Goal: Task Accomplishment & Management: Use online tool/utility

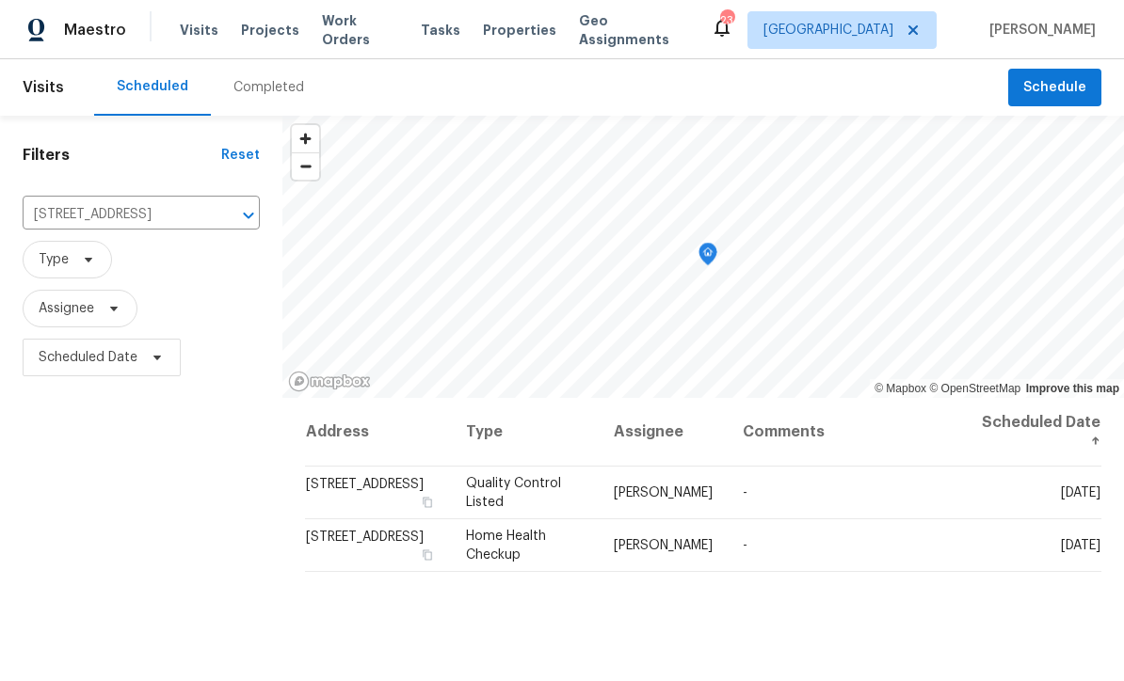
click at [215, 210] on icon "Clear" at bounding box center [224, 215] width 19 height 19
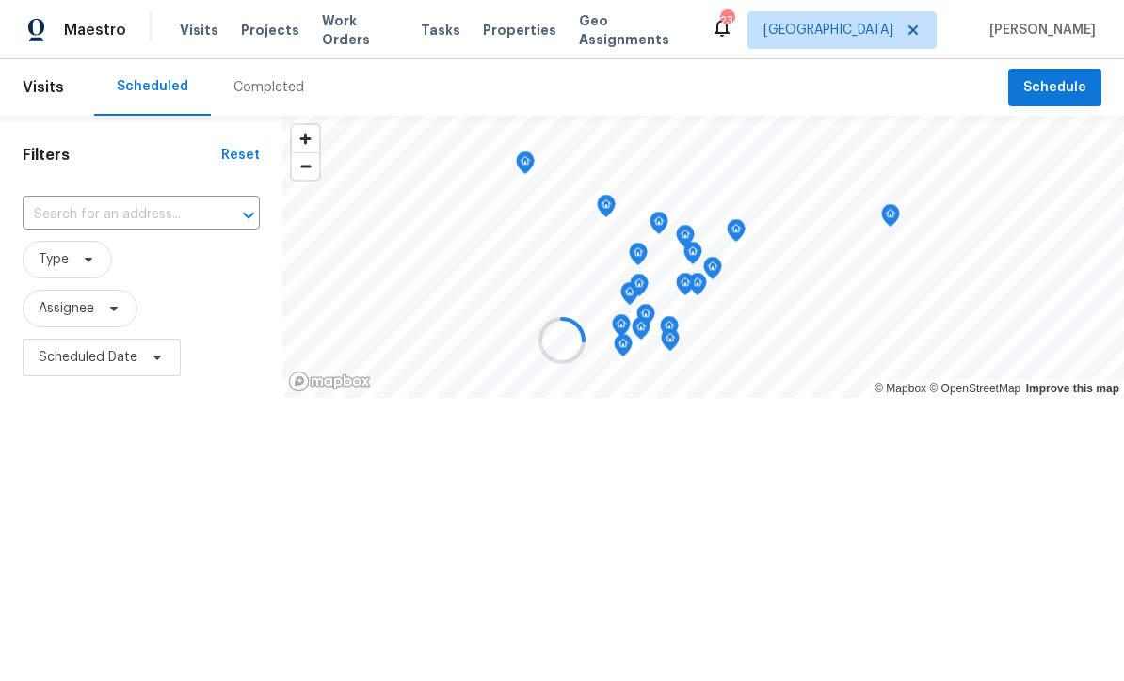
click at [107, 212] on div at bounding box center [562, 340] width 1124 height 681
click at [118, 216] on div at bounding box center [562, 340] width 1124 height 681
click at [104, 216] on div at bounding box center [562, 340] width 1124 height 681
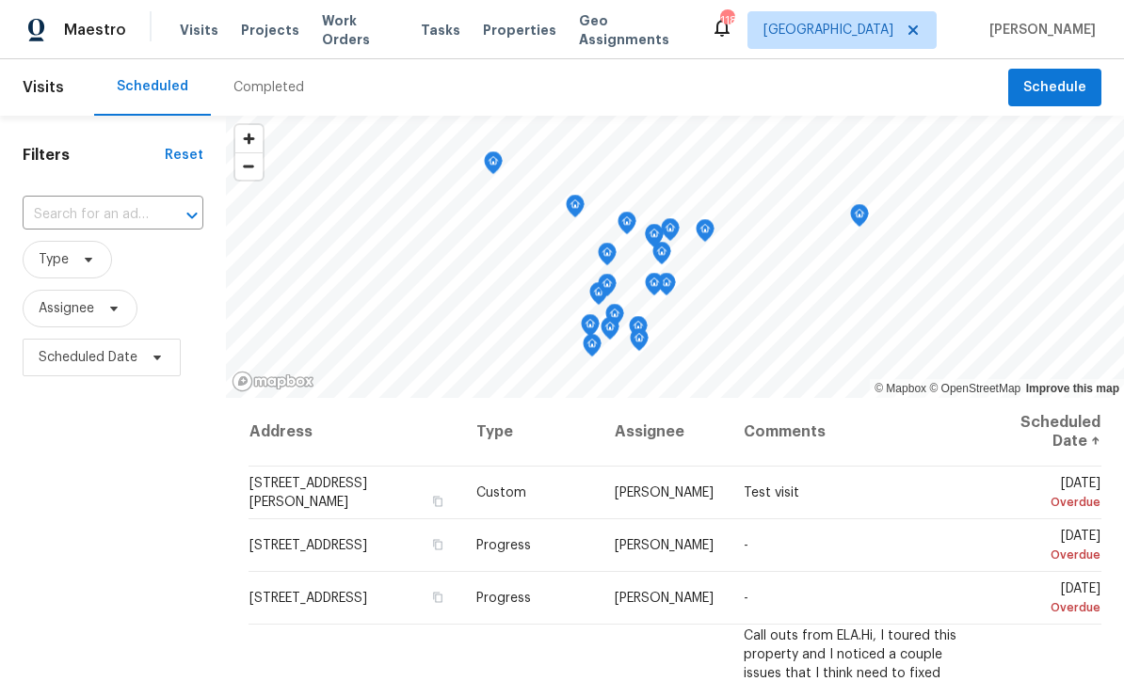
click at [85, 207] on input "text" at bounding box center [87, 214] width 128 height 29
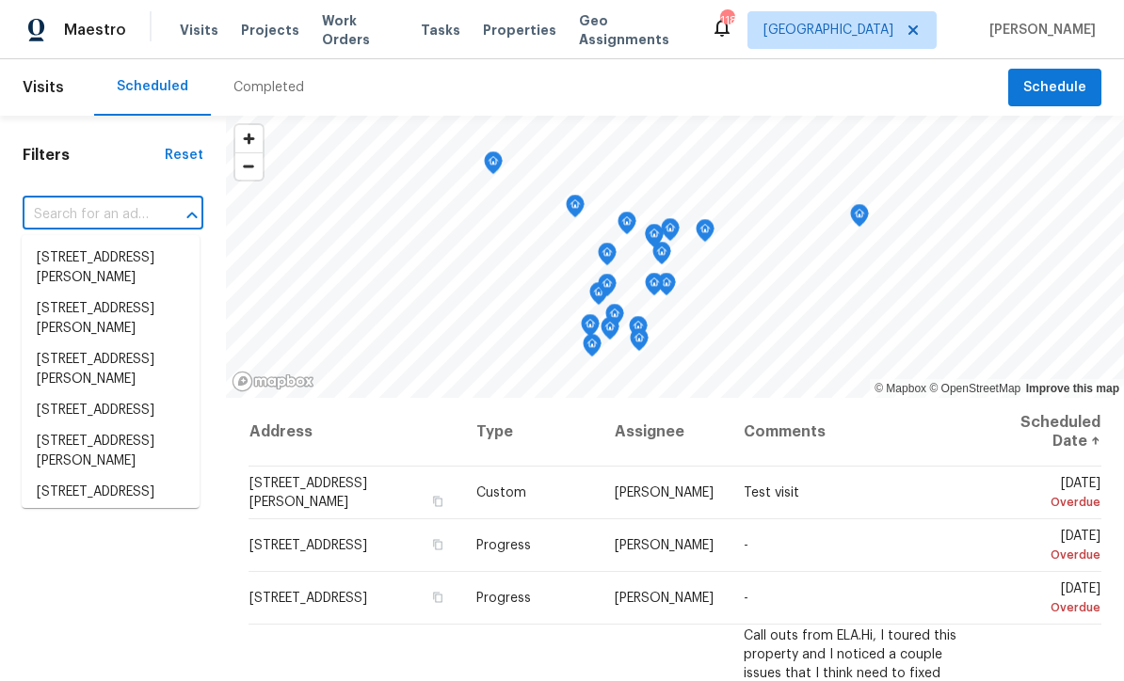
click at [77, 208] on input "text" at bounding box center [87, 214] width 128 height 29
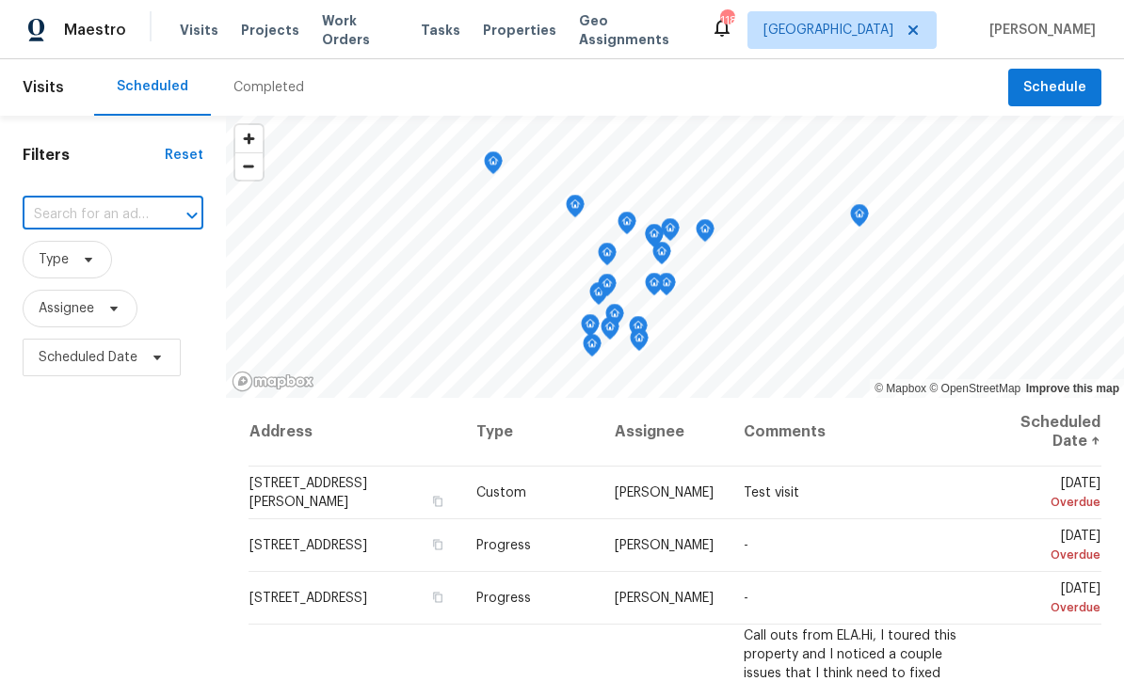
paste input "DILIGENCE 253 Mill Pointe Trl, Dallas, GA 30157, Friday, Aug 22 · 10–11:30 AM"
type input "253 Mill Pointe Trl, Dallas, GA 30157,"
click at [83, 265] on li "253 Mill Pointe Trl, Dallas, GA 30157" at bounding box center [111, 258] width 178 height 31
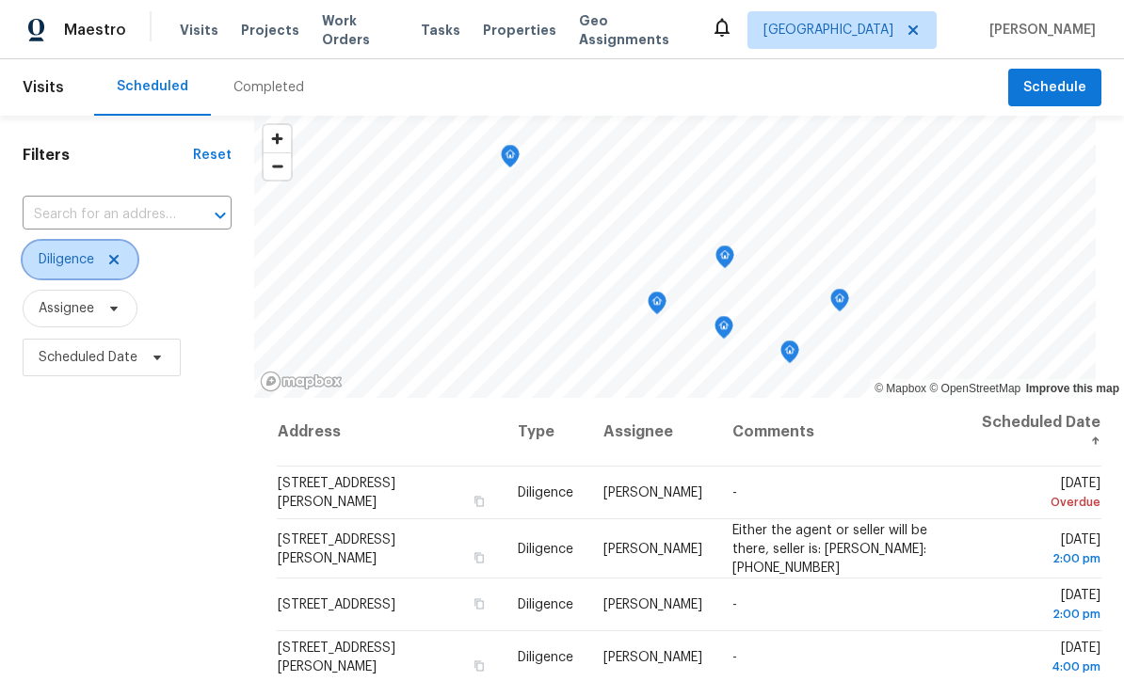
click at [64, 259] on span "Diligence" at bounding box center [67, 259] width 56 height 19
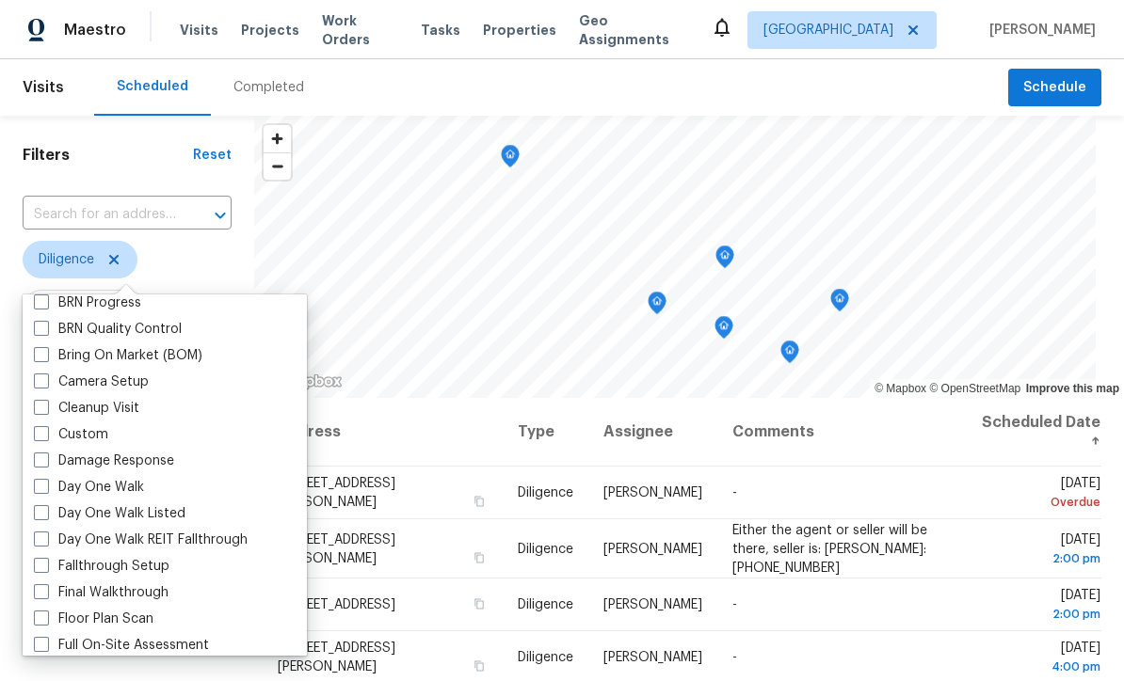
scroll to position [195, 0]
click at [82, 179] on label "Diligence" at bounding box center [74, 169] width 80 height 19
click at [46, 172] on input "Diligence" at bounding box center [40, 166] width 12 height 12
checkbox input "false"
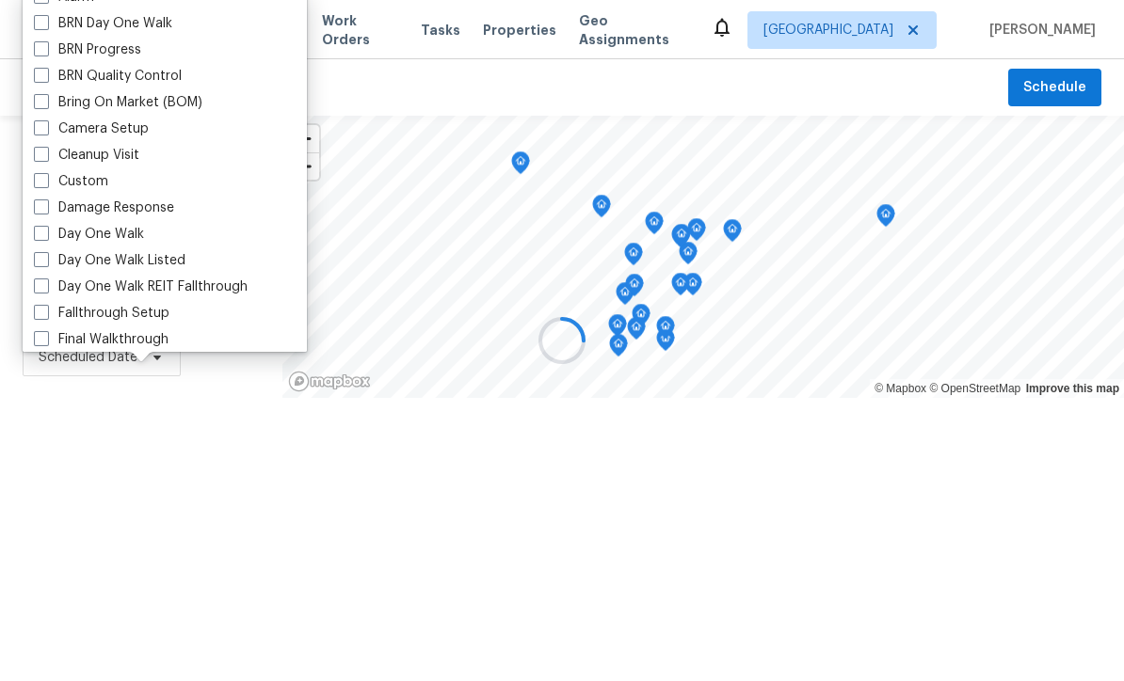
click at [71, 86] on div "BRN Quality Control" at bounding box center [164, 76] width 273 height 26
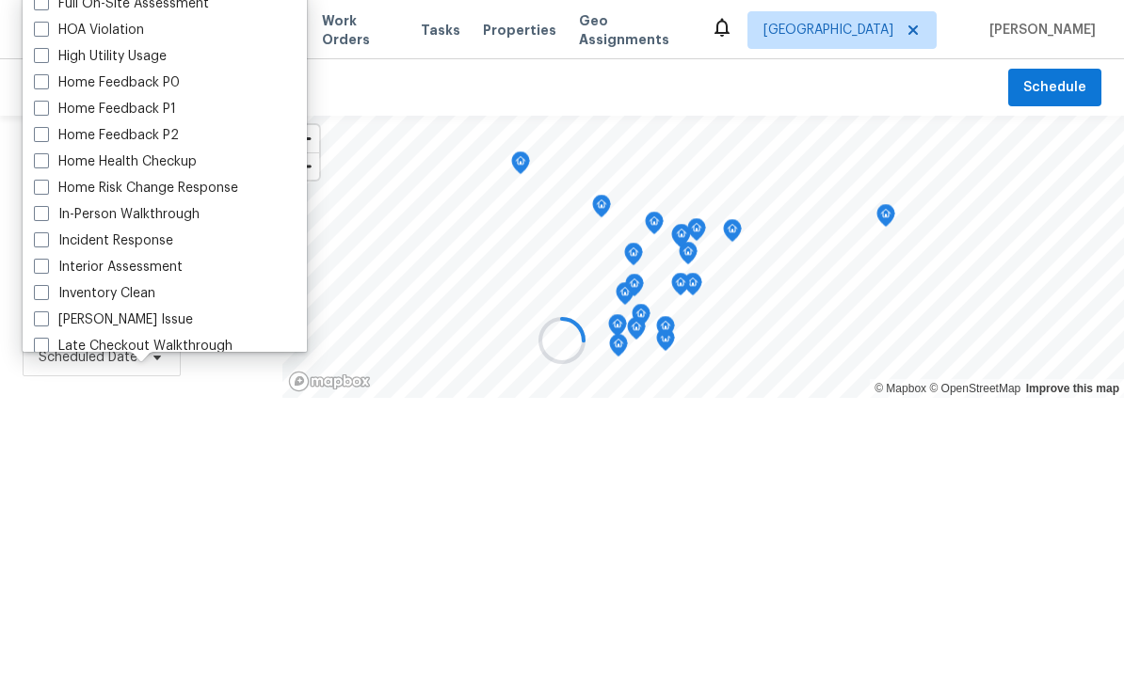
scroll to position [530, 0]
click at [67, 212] on label "In-Person Walkthrough" at bounding box center [117, 215] width 166 height 19
click at [46, 212] on input "In-Person Walkthrough" at bounding box center [40, 212] width 12 height 12
checkbox input "true"
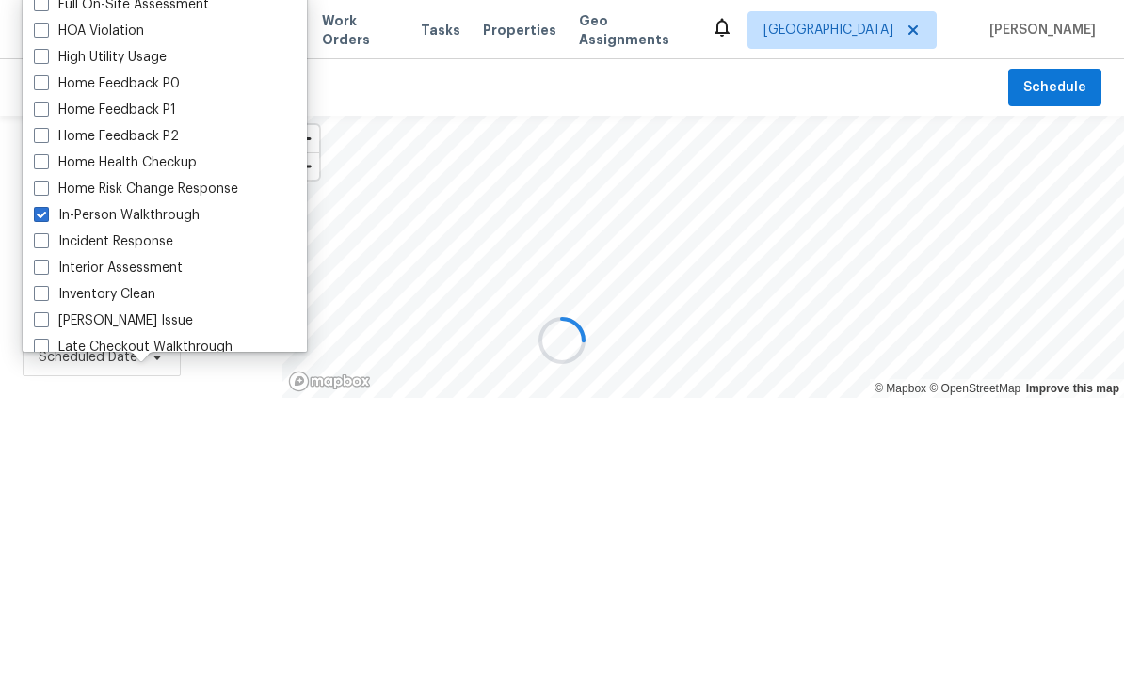
click at [113, 436] on div at bounding box center [562, 340] width 1124 height 681
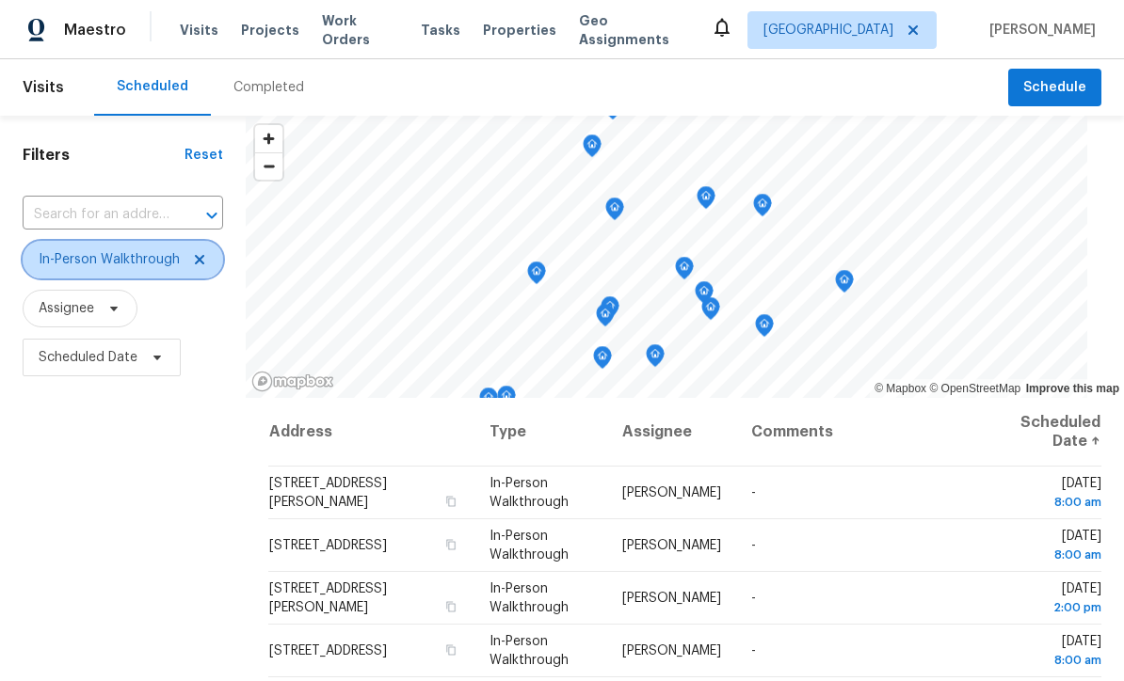
click at [110, 260] on span "In-Person Walkthrough" at bounding box center [109, 259] width 141 height 19
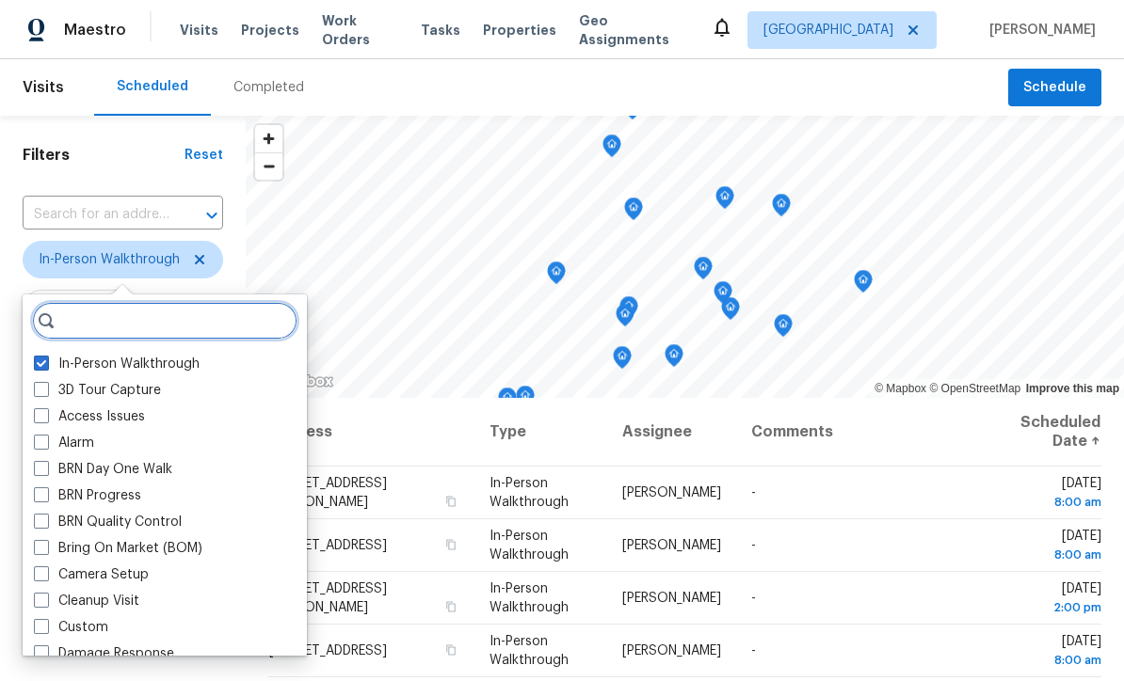
click at [27, 390] on div "In-Person Walkthrough 3D Tour Capture Access Issues Alarm BRN Day One Walk BRN …" at bounding box center [165, 475] width 284 height 361
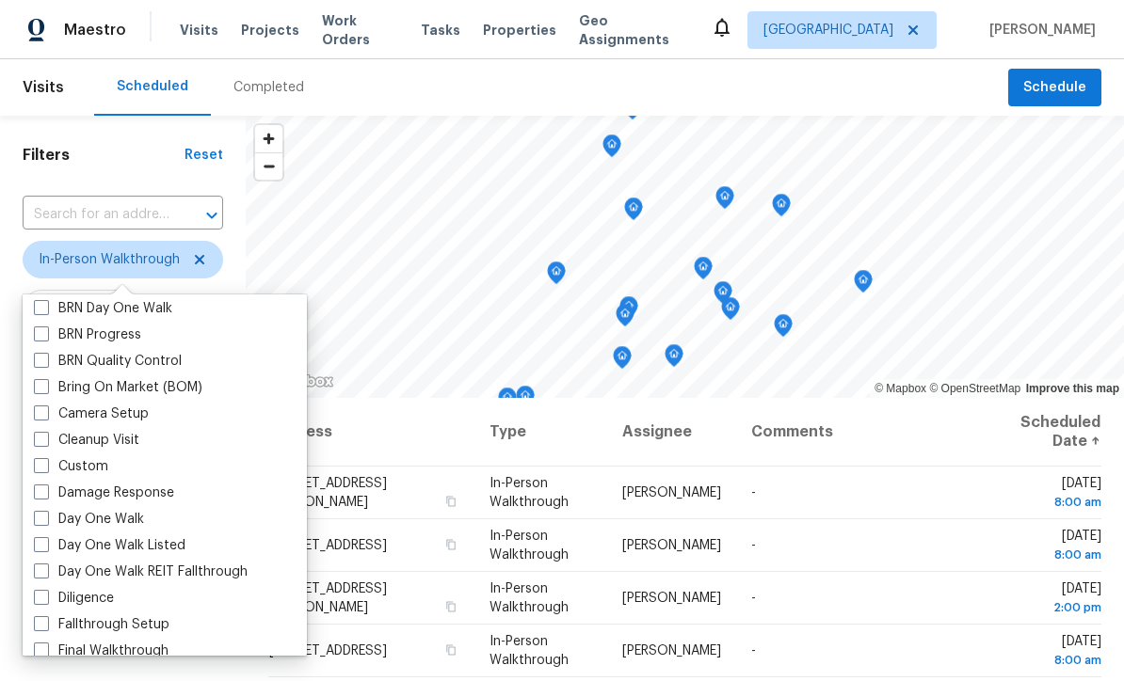
scroll to position [162, 0]
click at [46, 600] on span at bounding box center [41, 596] width 15 height 15
click at [46, 600] on input "Diligence" at bounding box center [40, 594] width 12 height 12
checkbox input "true"
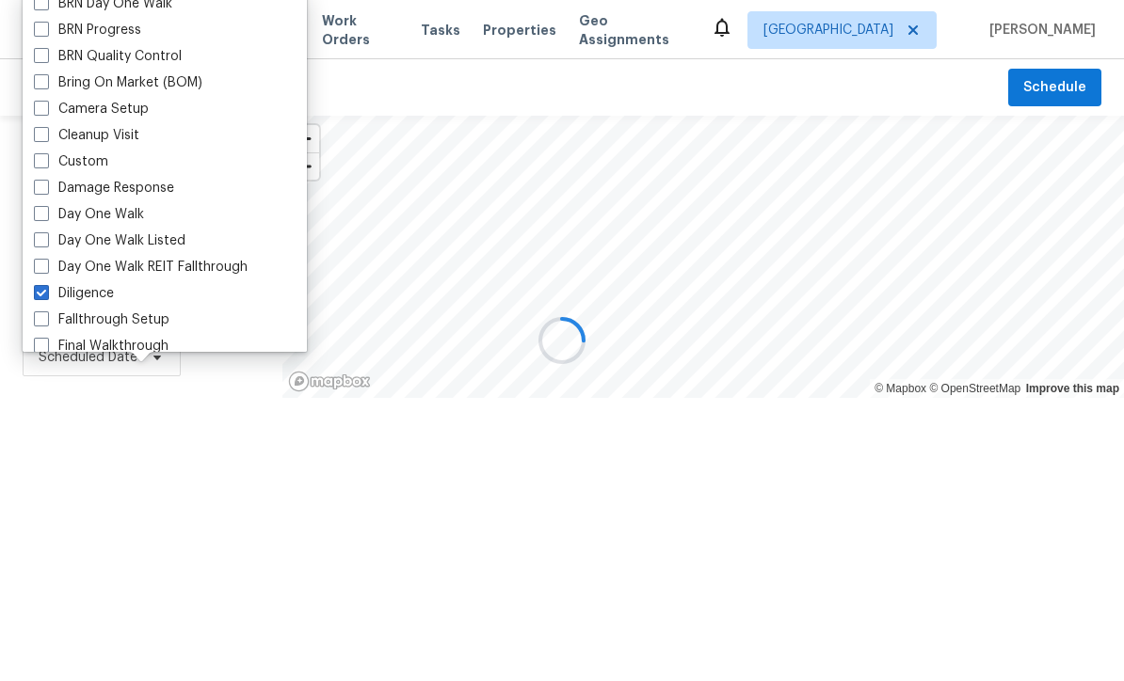
click at [104, 475] on div at bounding box center [562, 340] width 1124 height 681
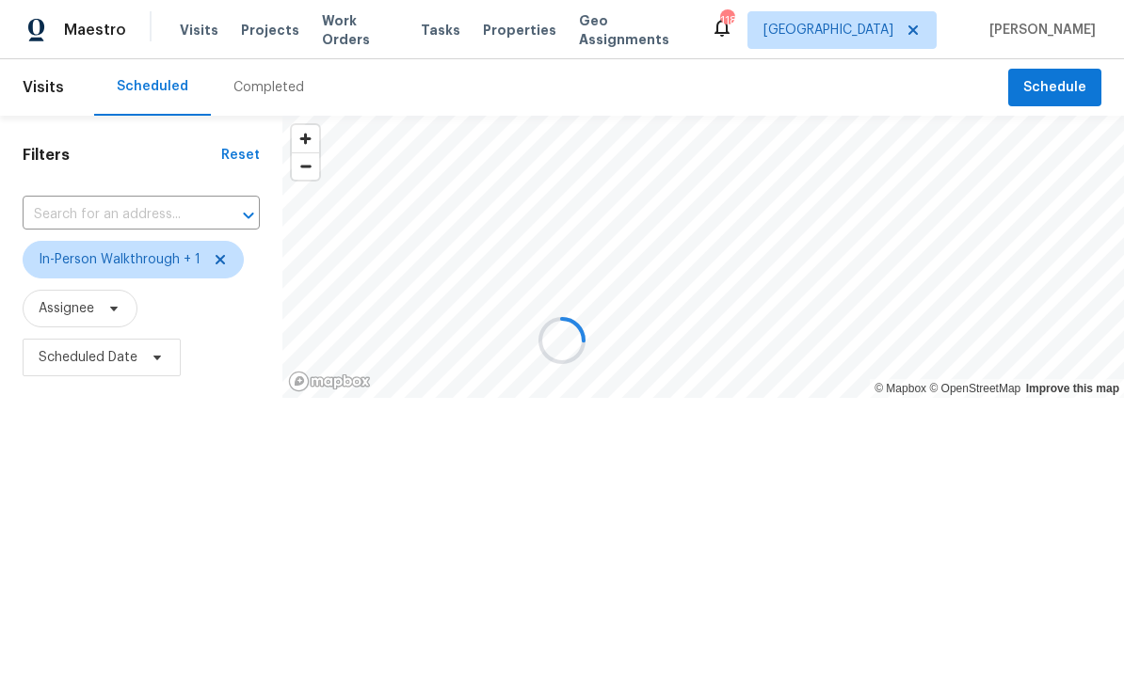
click at [90, 309] on div at bounding box center [562, 340] width 1124 height 681
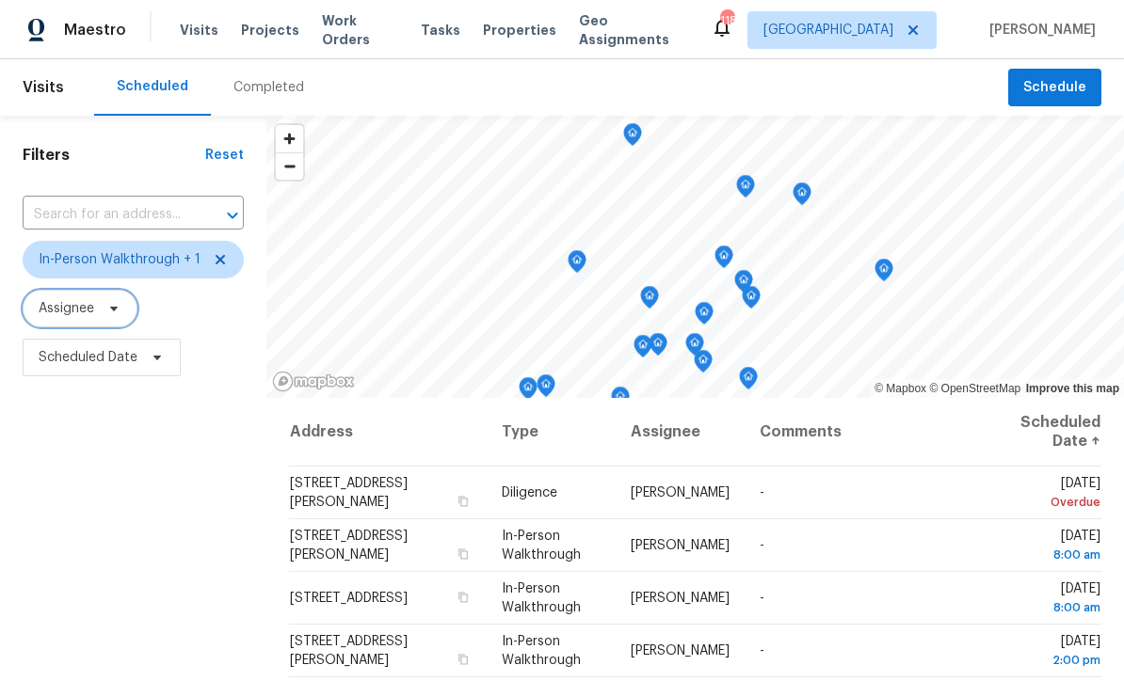
click at [88, 310] on span "Assignee" at bounding box center [67, 308] width 56 height 19
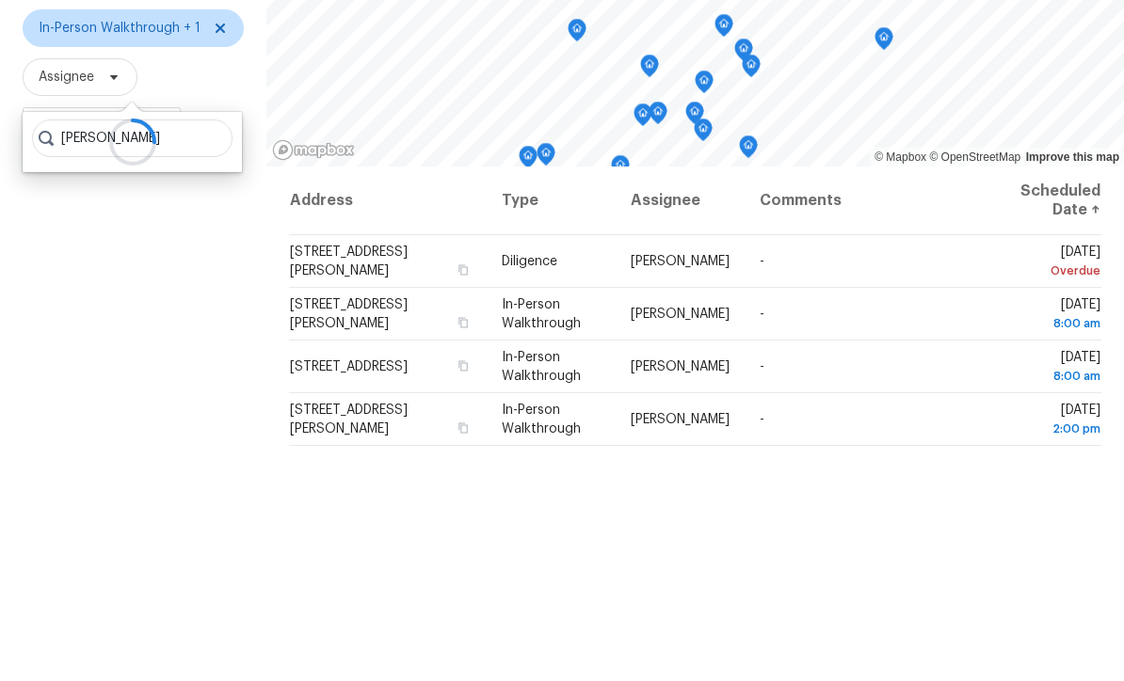
scroll to position [62, 0]
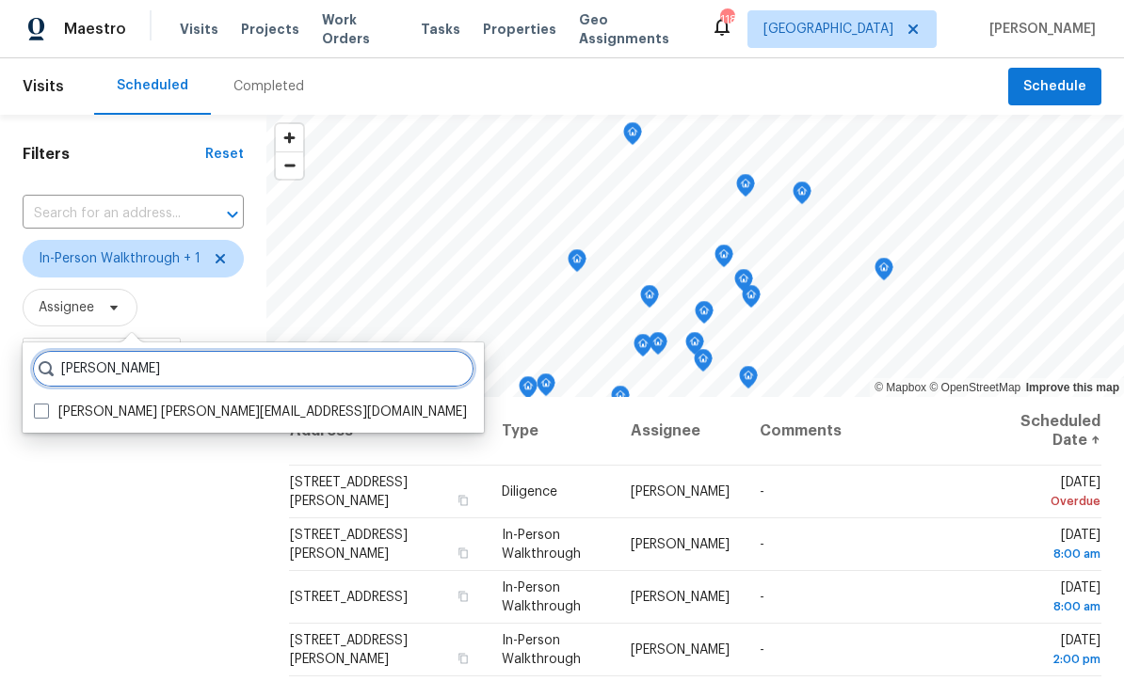
type input "Mirsad s"
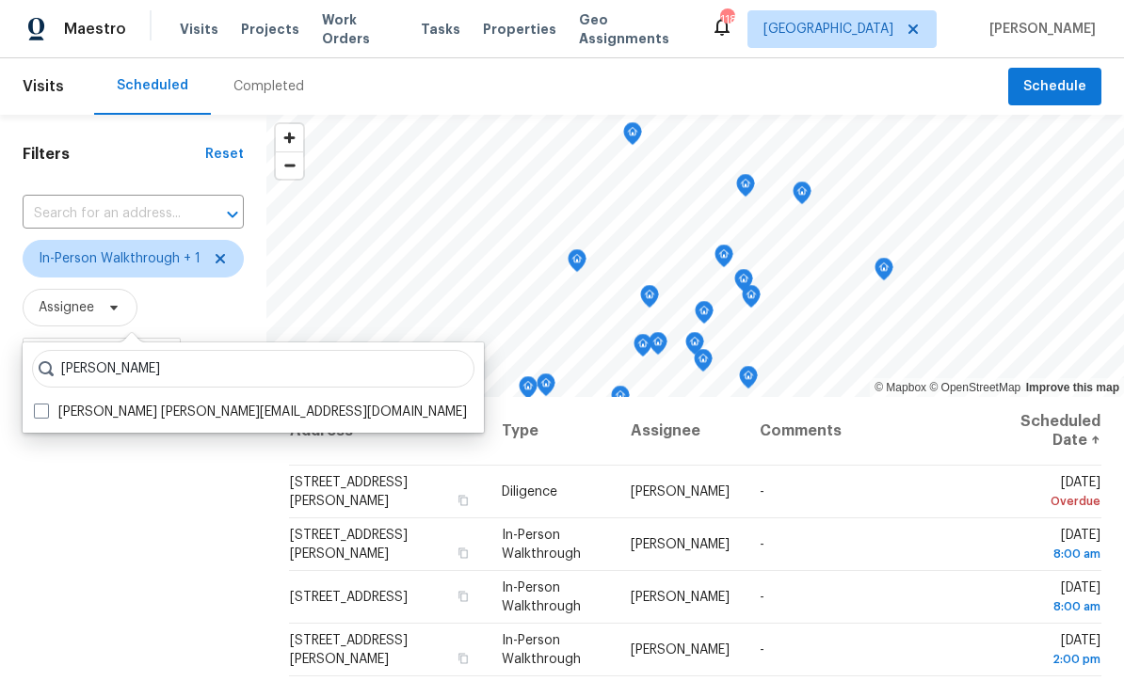
click at [218, 404] on label "Mirsad Srna mirsad.srna@opendoor.com" at bounding box center [250, 413] width 433 height 19
click at [46, 404] on input "Mirsad Srna mirsad.srna@opendoor.com" at bounding box center [40, 410] width 12 height 12
checkbox input "true"
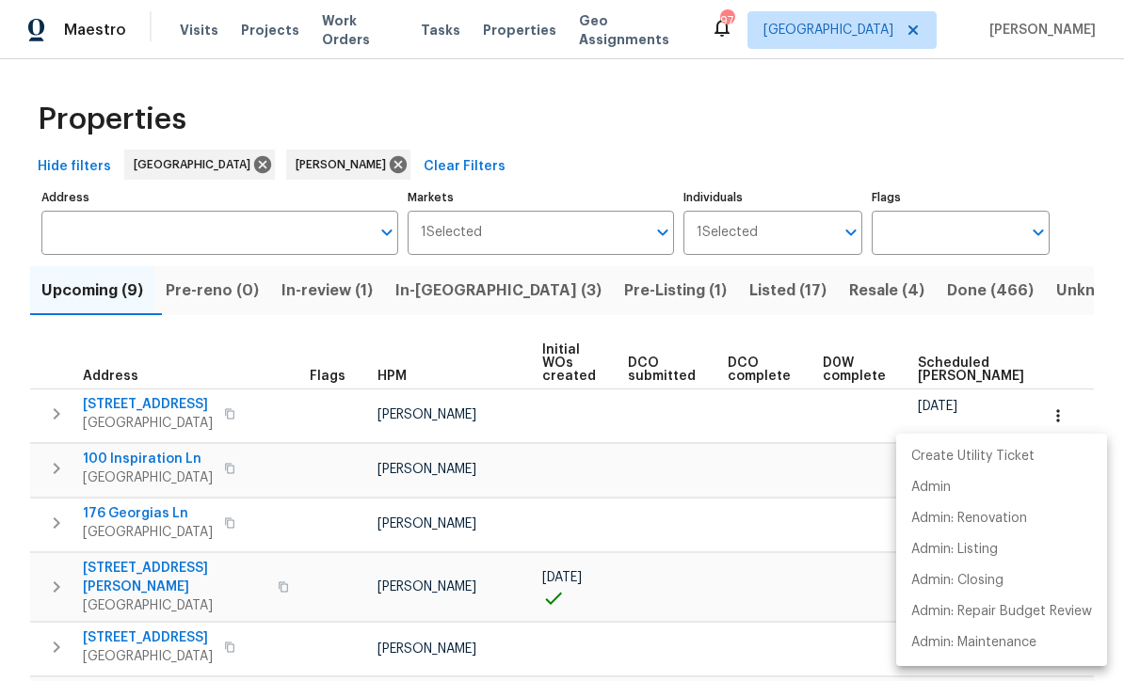
scroll to position [0, 84]
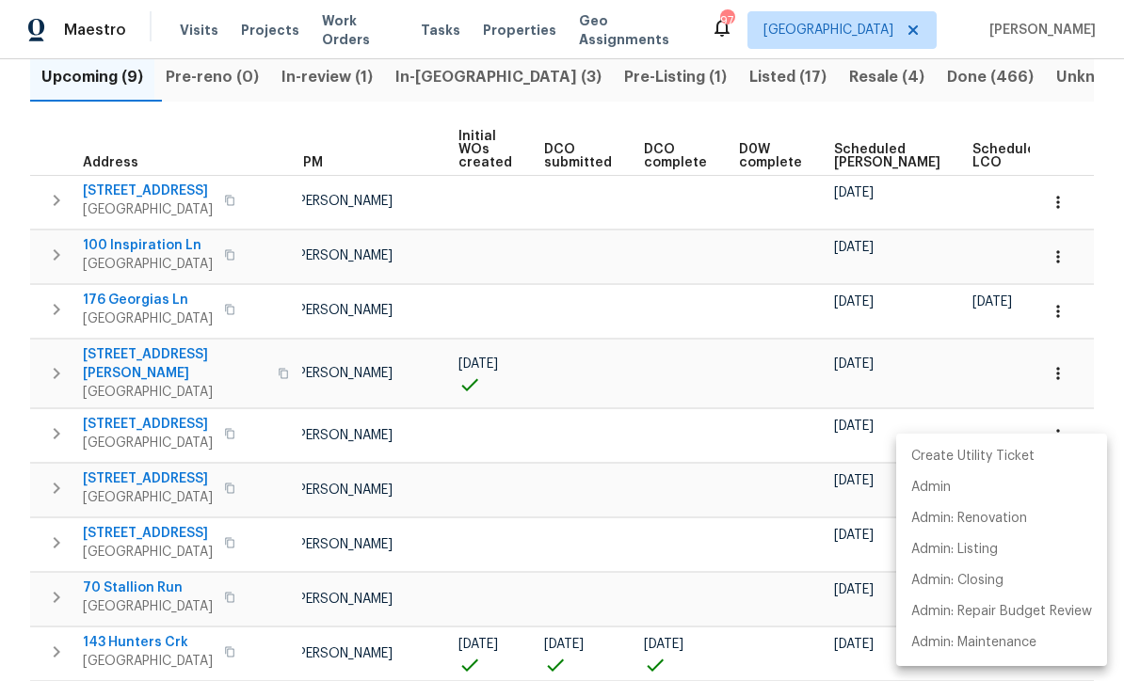
click at [458, 81] on div at bounding box center [562, 340] width 1124 height 681
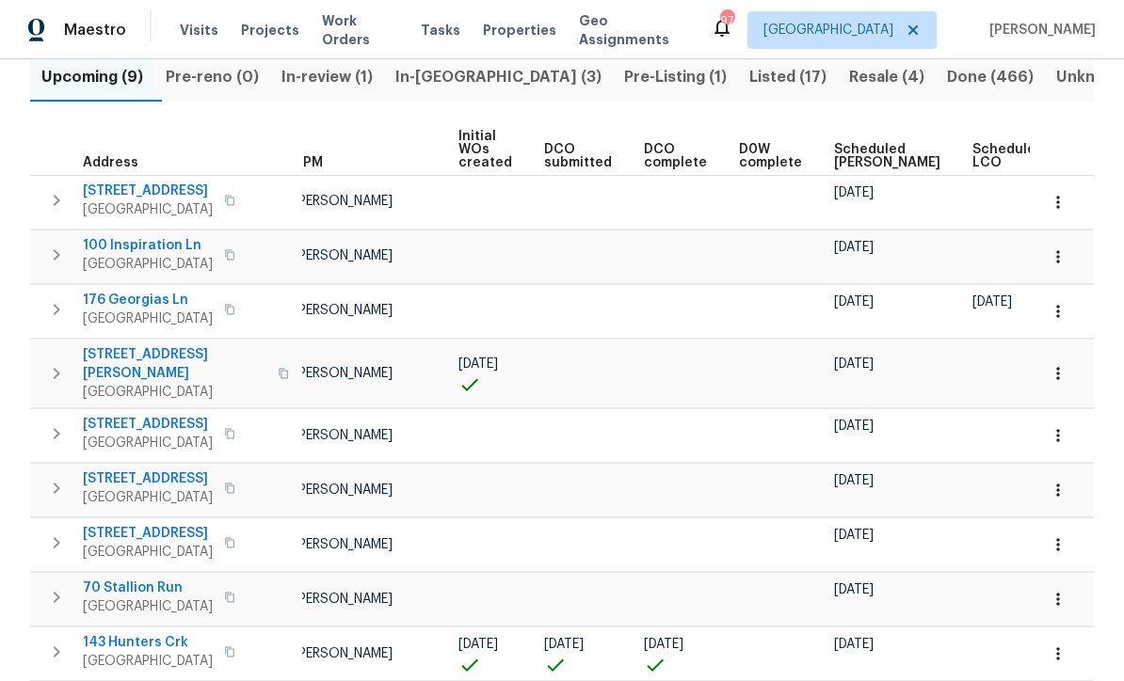
click at [456, 74] on span "In-[GEOGRAPHIC_DATA] (3)" at bounding box center [498, 77] width 206 height 26
